Goal: Task Accomplishment & Management: Manage account settings

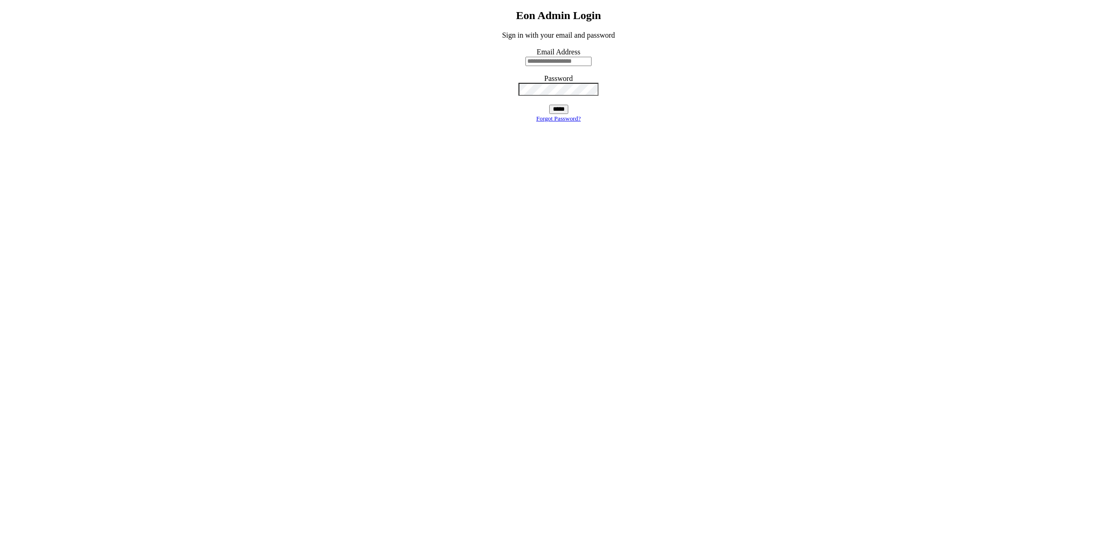
click at [549, 66] on input "email" at bounding box center [559, 61] width 66 height 9
type input "**********"
click at [553, 118] on input "submit" at bounding box center [558, 112] width 19 height 9
